Goal: Transaction & Acquisition: Purchase product/service

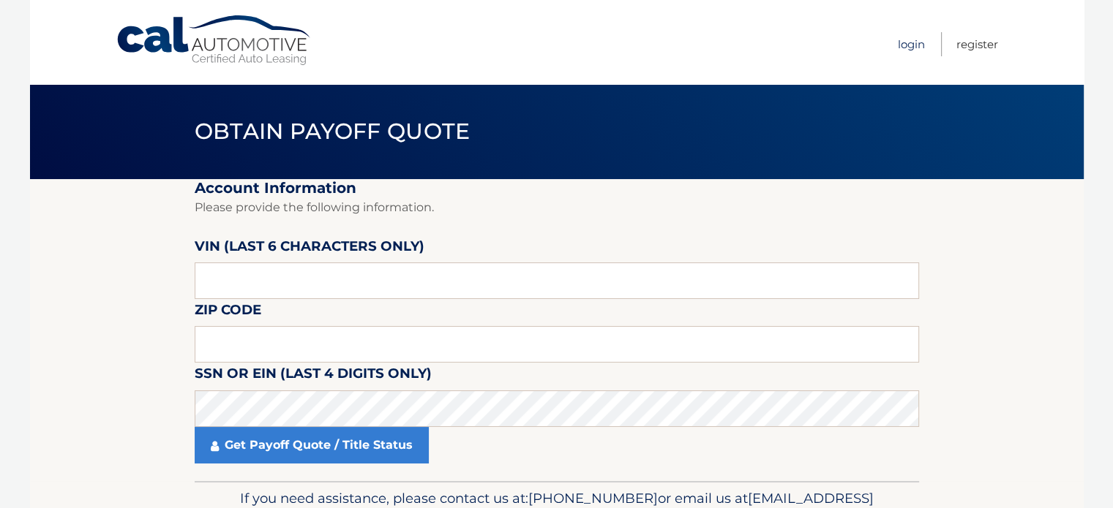
click at [907, 44] on link "Login" at bounding box center [911, 44] width 27 height 24
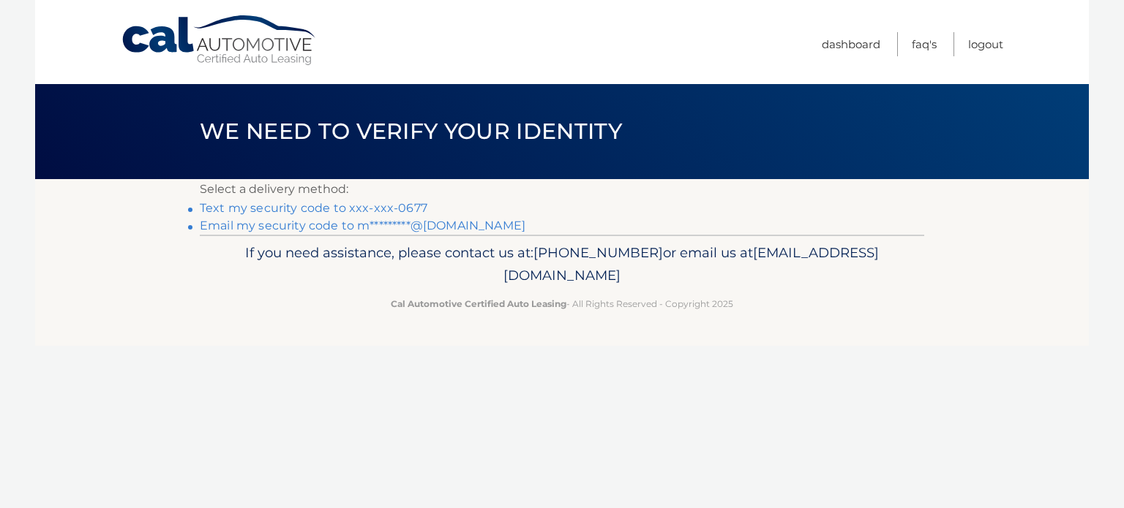
click at [255, 206] on link "Text my security code to xxx-xxx-0677" at bounding box center [313, 208] width 227 height 14
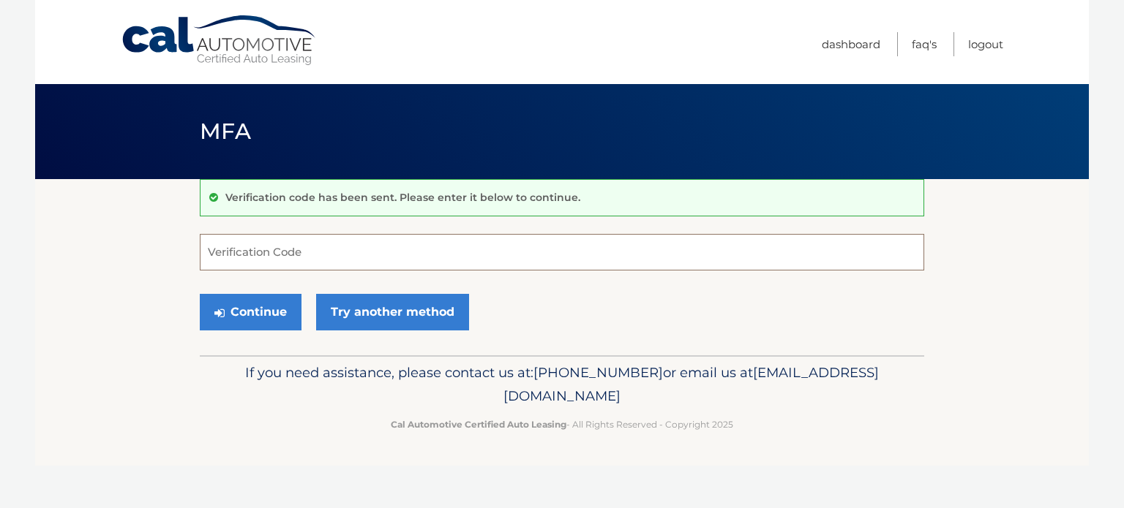
click at [251, 250] on input "Verification Code" at bounding box center [562, 252] width 724 height 37
click at [301, 254] on input "Verification Code" at bounding box center [562, 252] width 724 height 37
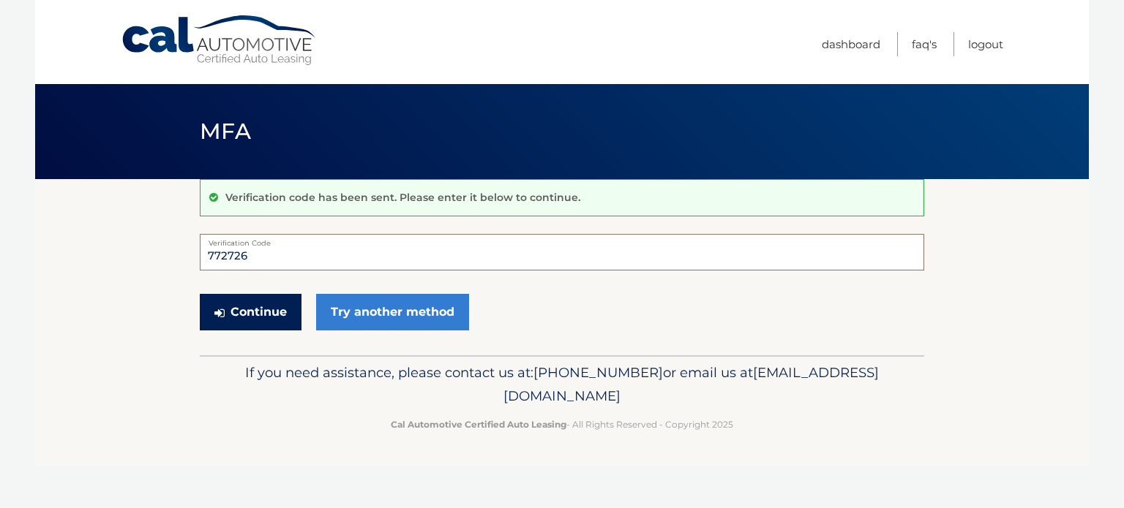
type input "772726"
click at [263, 312] on button "Continue" at bounding box center [251, 312] width 102 height 37
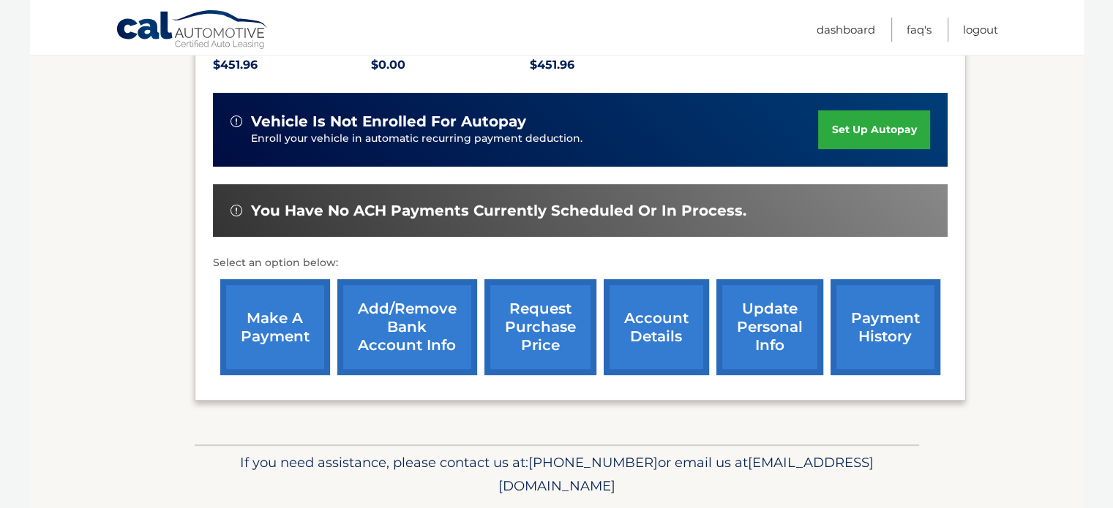
scroll to position [366, 0]
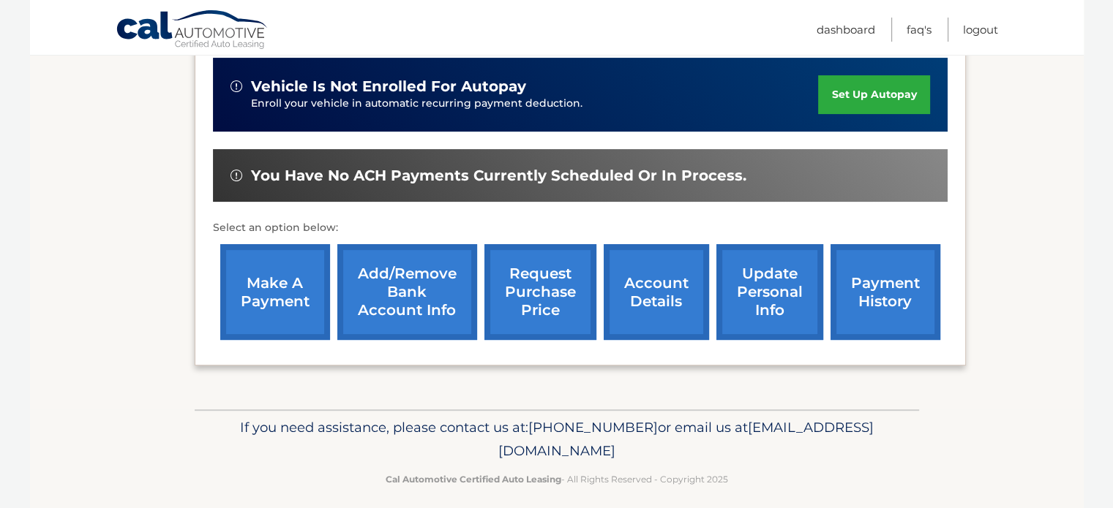
click at [278, 283] on link "make a payment" at bounding box center [275, 292] width 110 height 96
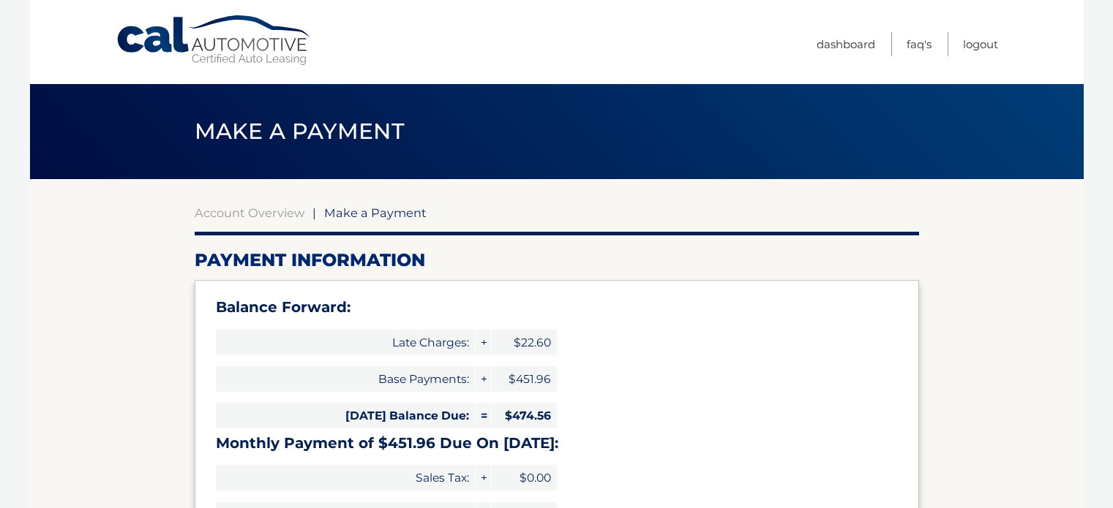
type input "926.52"
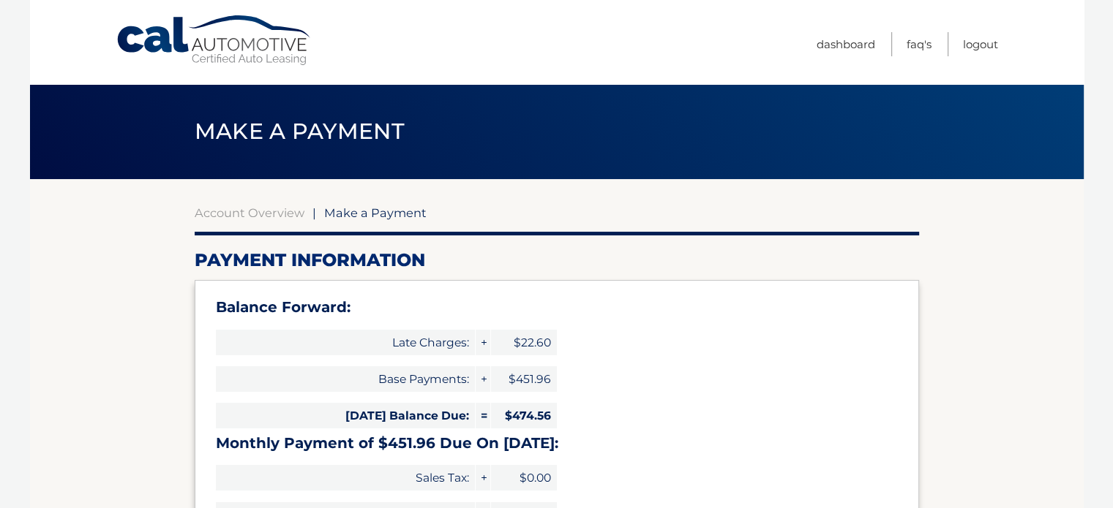
select select "ODM5NDczNjgtNjQ5OS00Zjk0LWIwNjgtY2ViYTNiN2EzY2Qz"
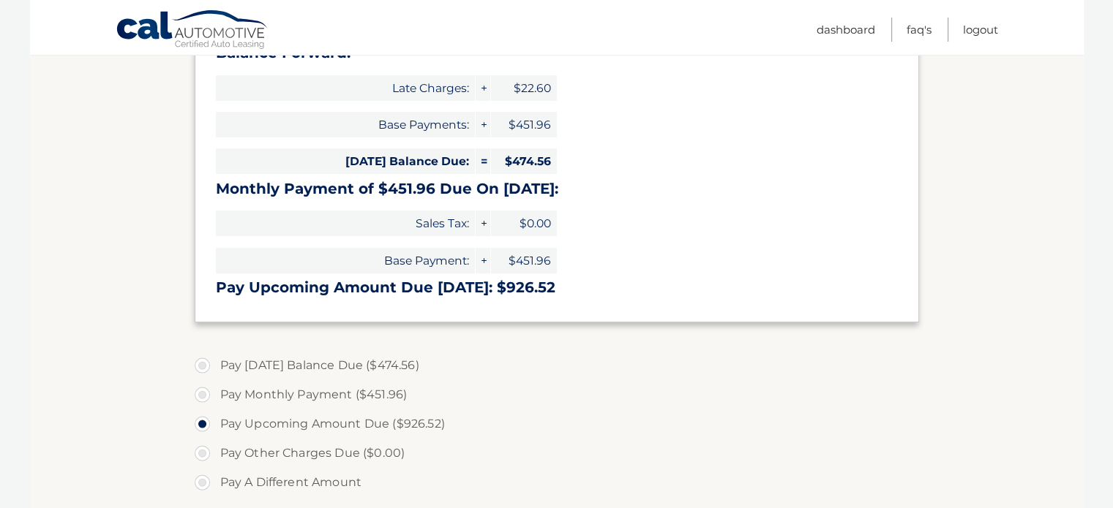
scroll to position [366, 0]
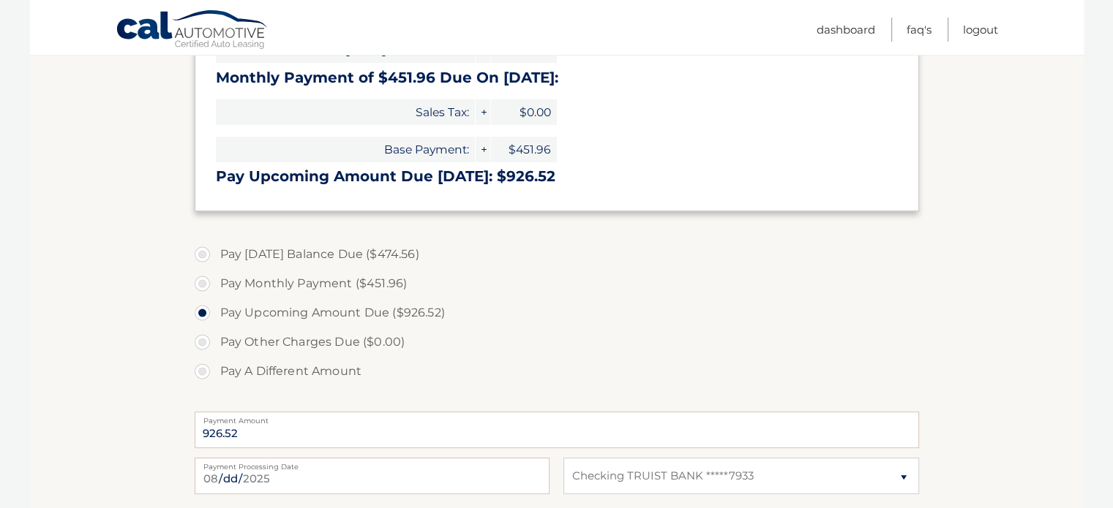
click at [307, 254] on label "Pay Today's Balance Due ($474.56)" at bounding box center [557, 254] width 724 height 29
click at [215, 254] on input "Pay Today's Balance Due ($474.56)" at bounding box center [207, 251] width 15 height 23
radio input "true"
type input "474.56"
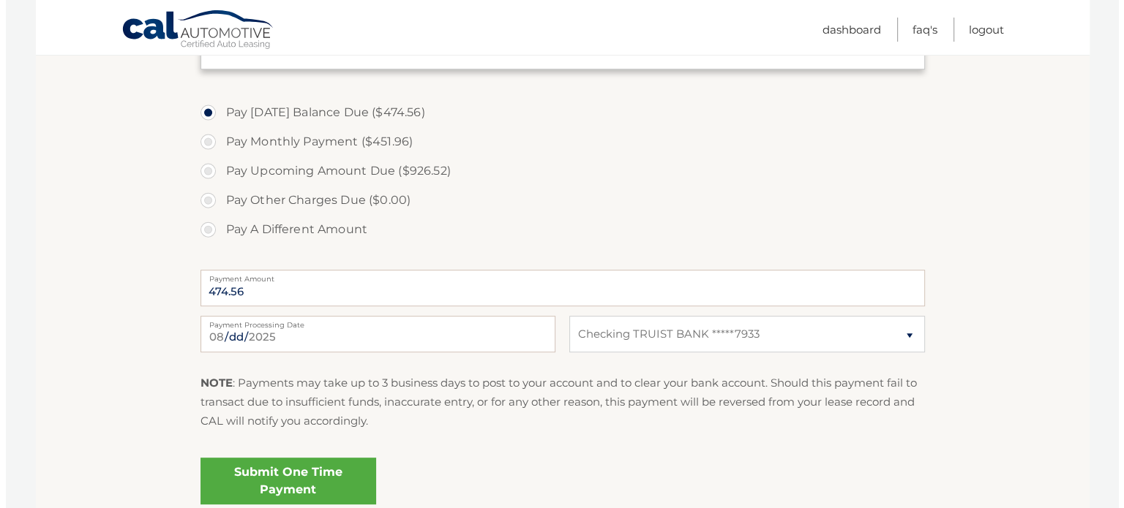
scroll to position [512, 0]
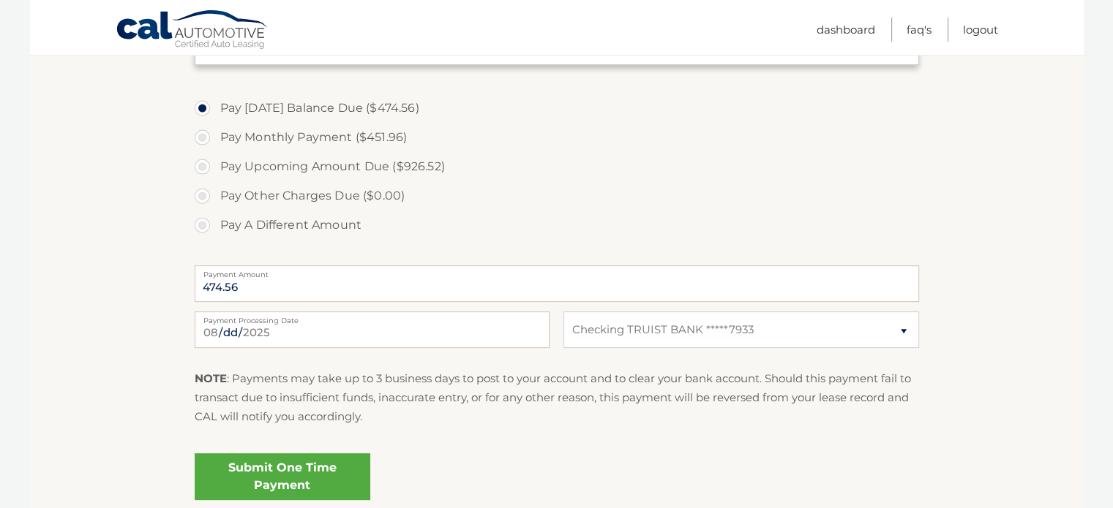
click at [285, 471] on link "Submit One Time Payment" at bounding box center [283, 477] width 176 height 47
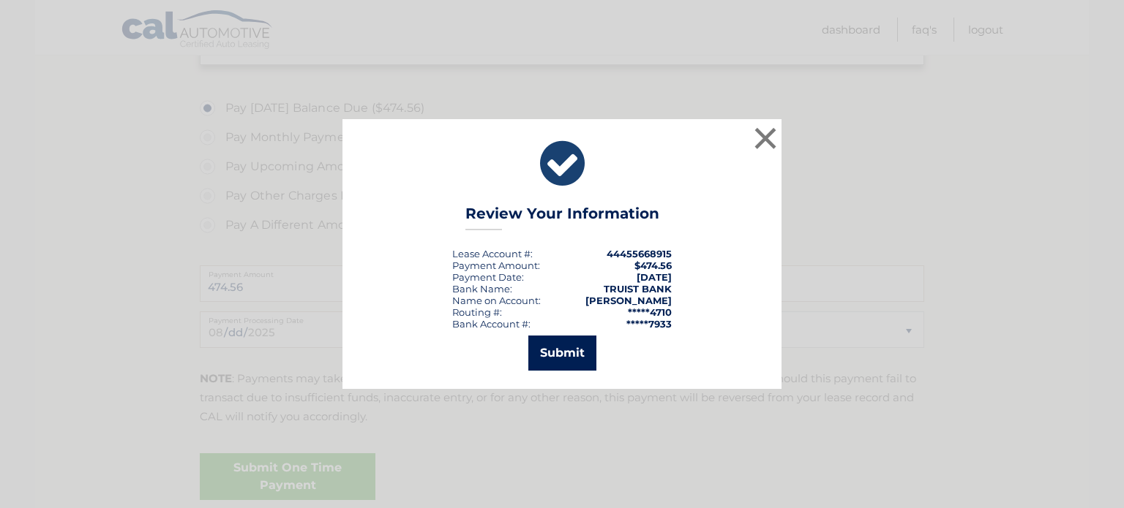
click at [579, 350] on button "Submit" at bounding box center [562, 353] width 68 height 35
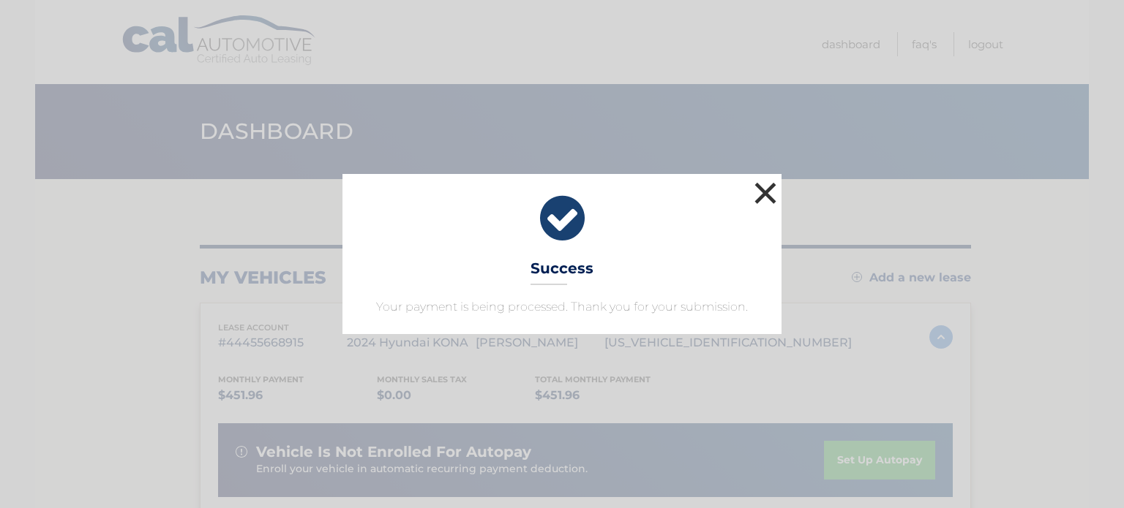
click at [758, 181] on button "×" at bounding box center [765, 192] width 29 height 29
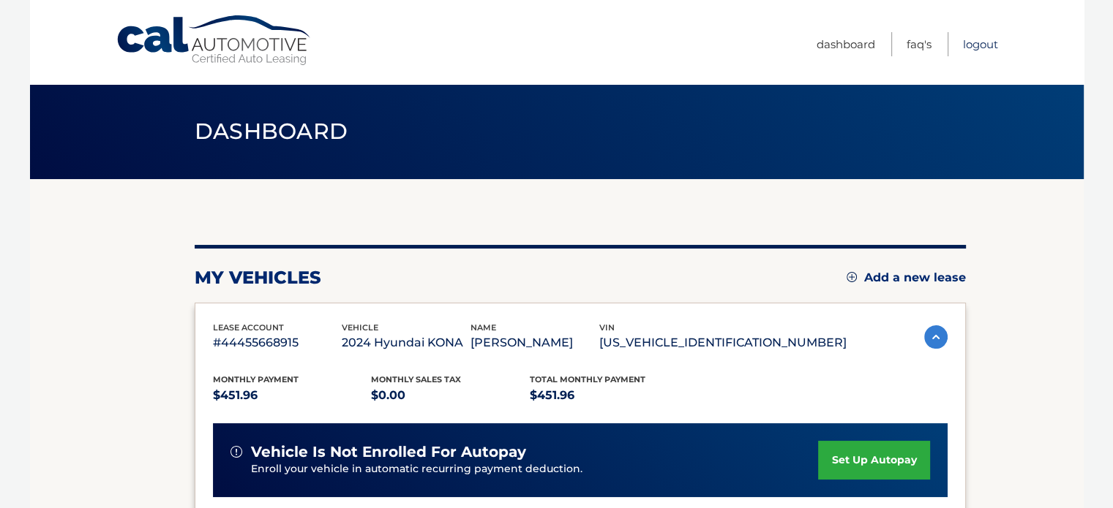
click at [981, 40] on link "Logout" at bounding box center [980, 44] width 35 height 24
